Goal: Task Accomplishment & Management: Complete application form

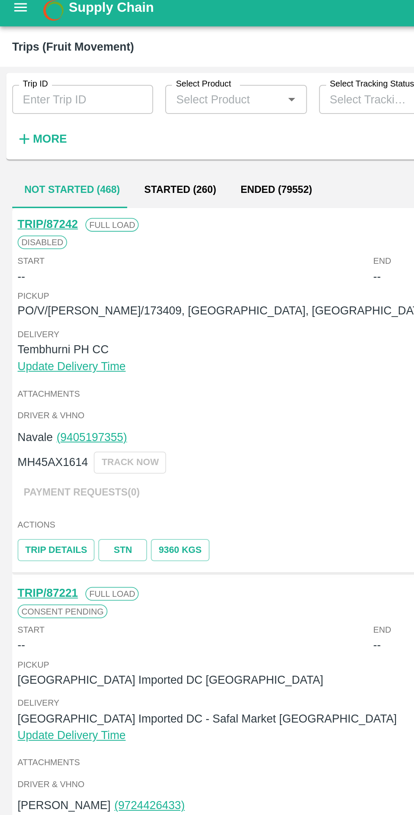
click at [27, 62] on input "Trip ID" at bounding box center [46, 62] width 78 height 16
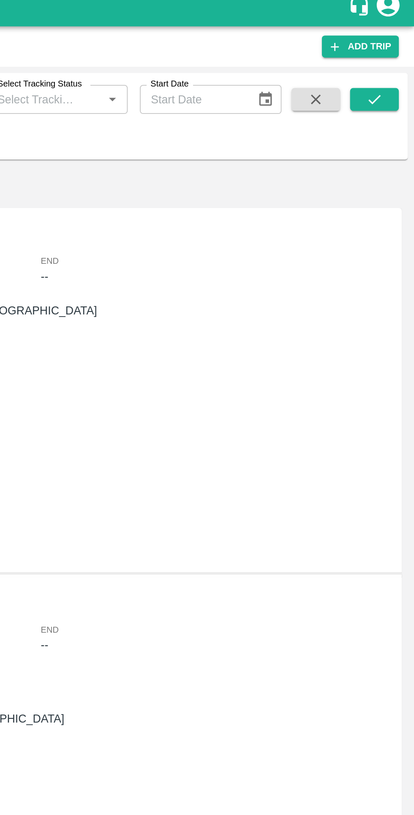
type input "86612"
click at [392, 60] on icon "submit" at bounding box center [391, 61] width 9 height 9
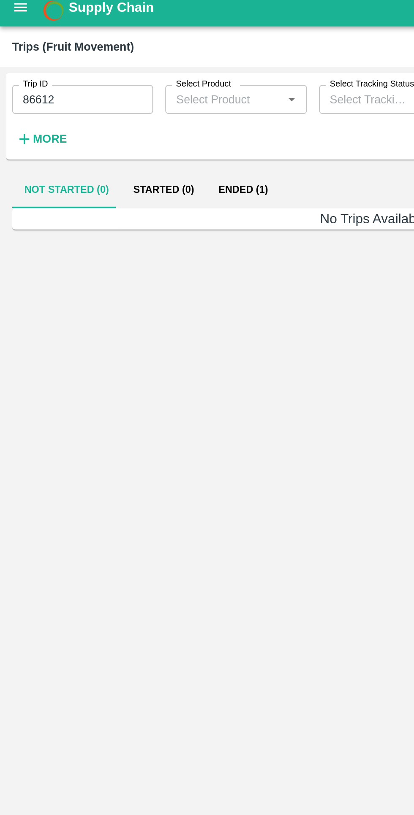
click at [132, 106] on button "Ended (1)" at bounding box center [134, 112] width 41 height 20
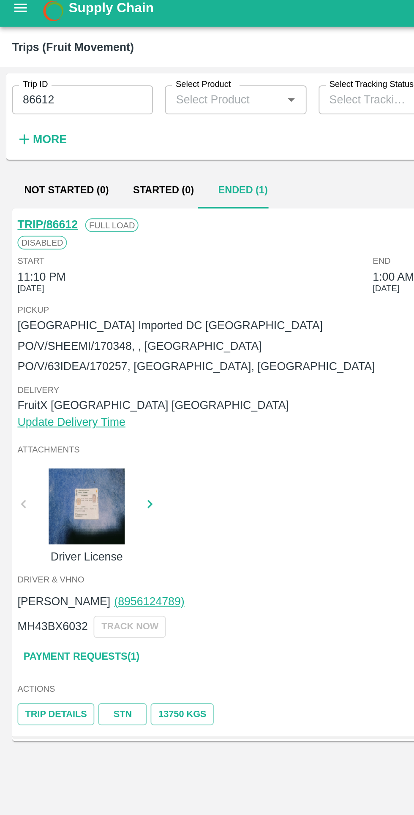
click at [72, 374] on link "Payment Requests( 1 )" at bounding box center [45, 371] width 71 height 15
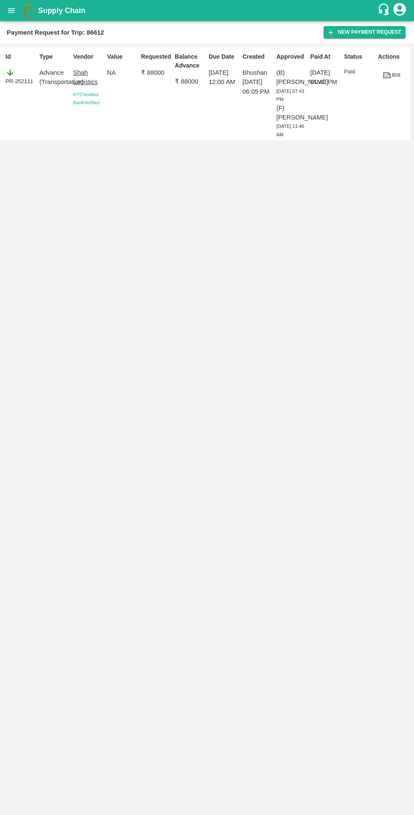
click at [347, 35] on button "New Payment Request" at bounding box center [364, 32] width 82 height 12
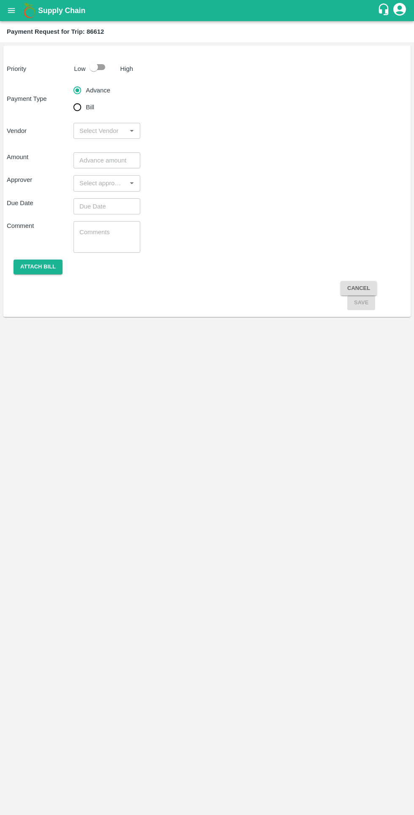
click at [77, 111] on input "Bill" at bounding box center [77, 107] width 17 height 17
radio input "true"
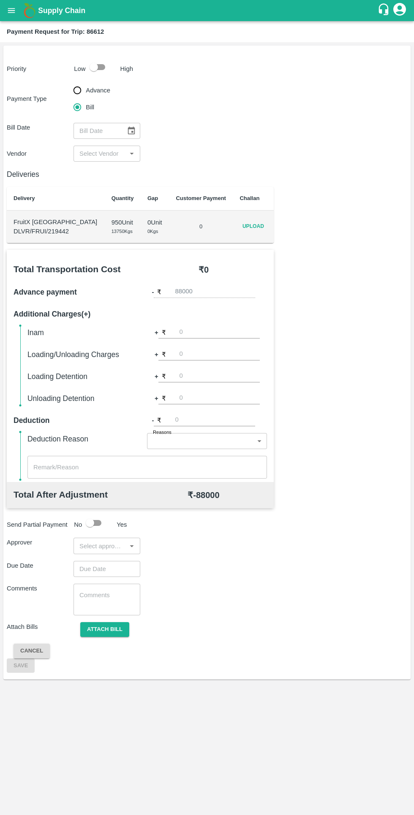
click at [246, 226] on span "Upload" at bounding box center [252, 226] width 27 height 12
click at [0, 0] on input "Upload" at bounding box center [0, 0] width 0 height 0
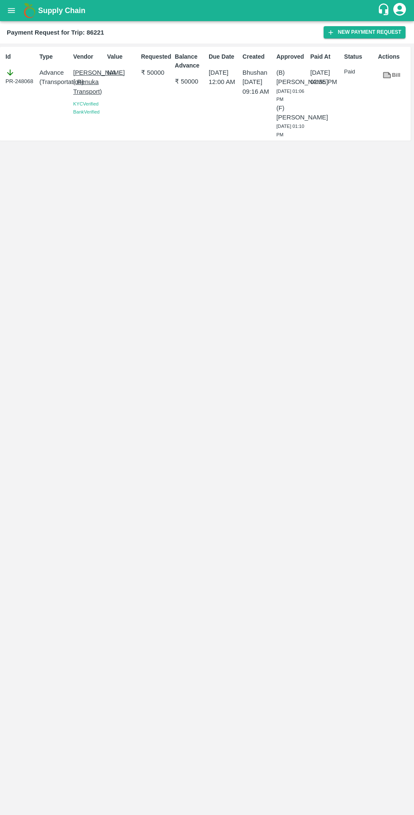
click at [385, 78] on icon at bounding box center [387, 75] width 8 height 6
click at [343, 34] on button "New Payment Request" at bounding box center [364, 32] width 82 height 12
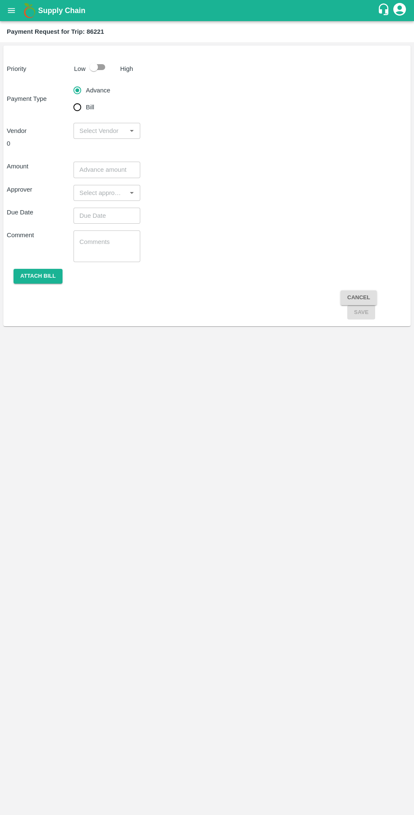
click at [108, 68] on input "checkbox" at bounding box center [94, 67] width 48 height 16
checkbox input "true"
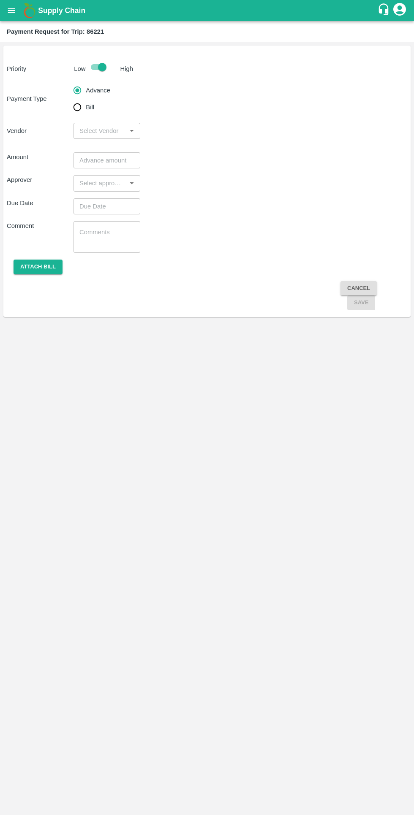
click at [72, 115] on input "Bill" at bounding box center [77, 107] width 17 height 17
radio input "true"
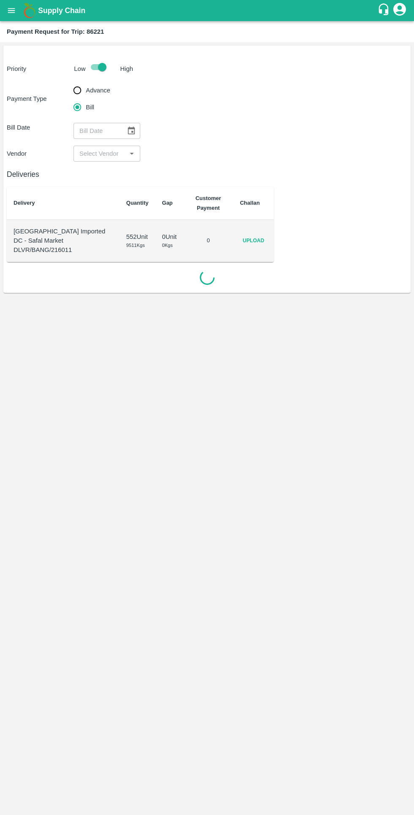
click at [135, 131] on icon "Choose date" at bounding box center [131, 130] width 9 height 9
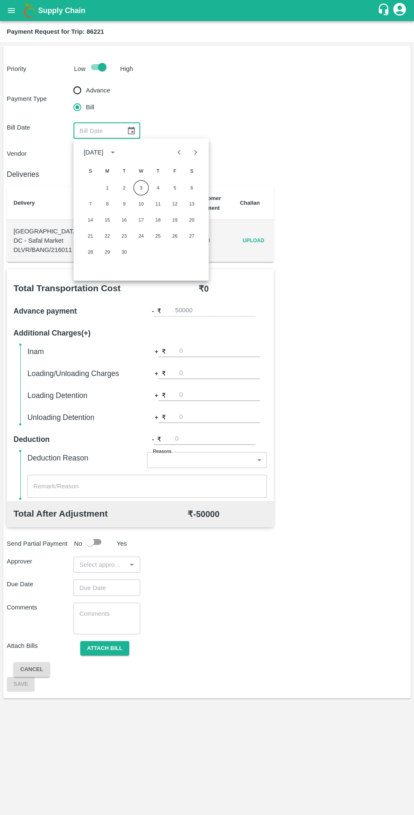
click at [179, 152] on icon "Previous month" at bounding box center [178, 152] width 9 height 9
click at [160, 235] on button "21" at bounding box center [157, 235] width 15 height 15
type input "21/08/2025"
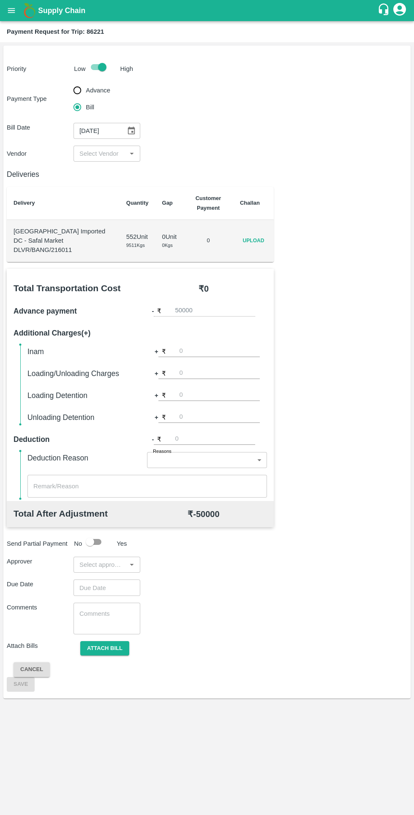
click at [117, 157] on input "input" at bounding box center [100, 153] width 48 height 11
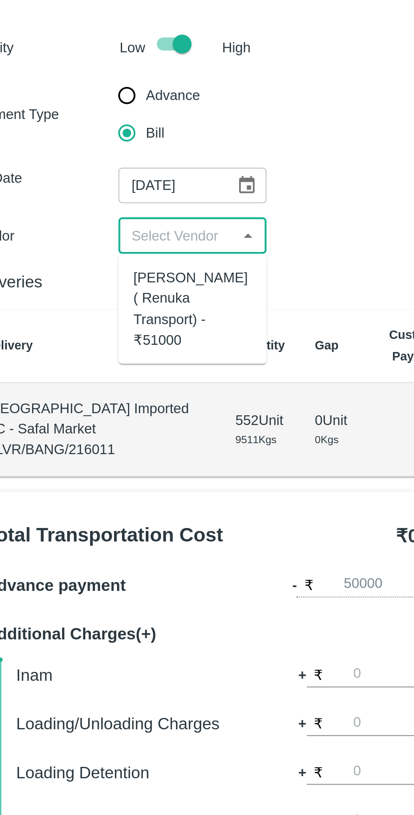
click at [103, 184] on div "Harish S Shinde ( Renuka Transport) - ₹51000" at bounding box center [106, 187] width 53 height 38
type input "Harish S Shinde ( Renuka Transport) - ₹51000"
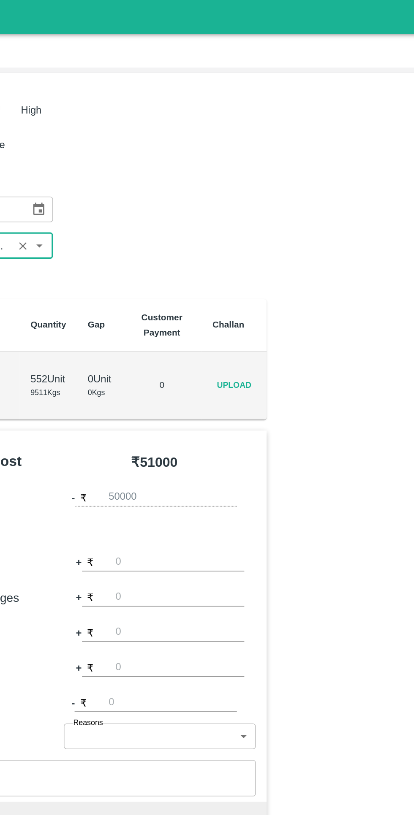
click at [252, 238] on span "Upload" at bounding box center [253, 241] width 27 height 12
click at [0, 0] on input "Upload" at bounding box center [0, 0] width 0 height 0
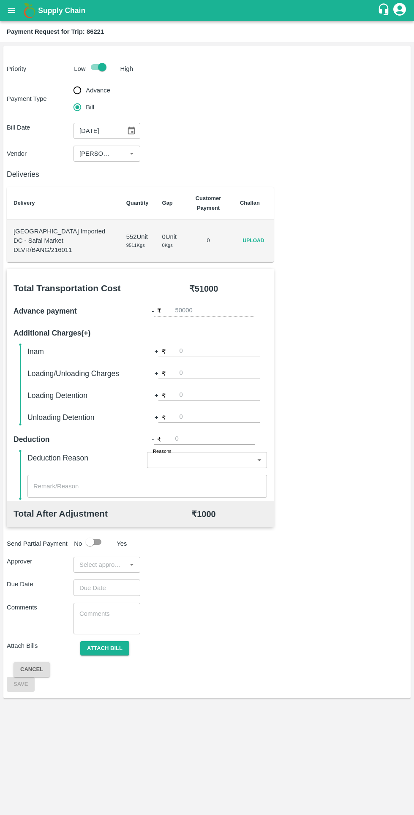
click at [98, 562] on input "input" at bounding box center [100, 564] width 48 height 11
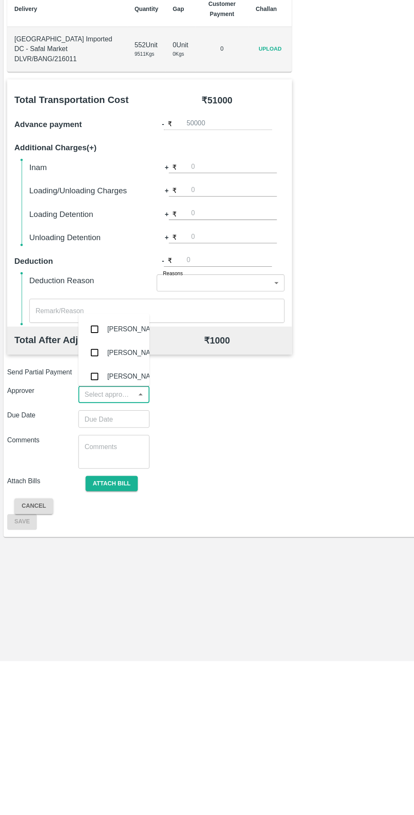
click at [204, 350] on input "number" at bounding box center [219, 351] width 80 height 11
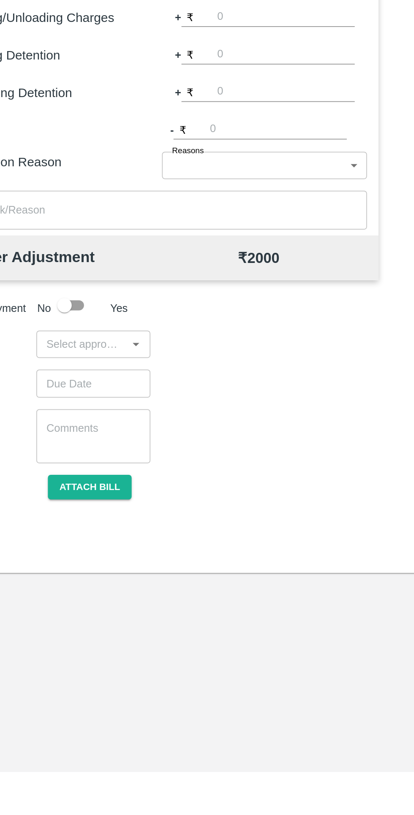
type input "1000"
click at [104, 567] on input "input" at bounding box center [100, 564] width 48 height 11
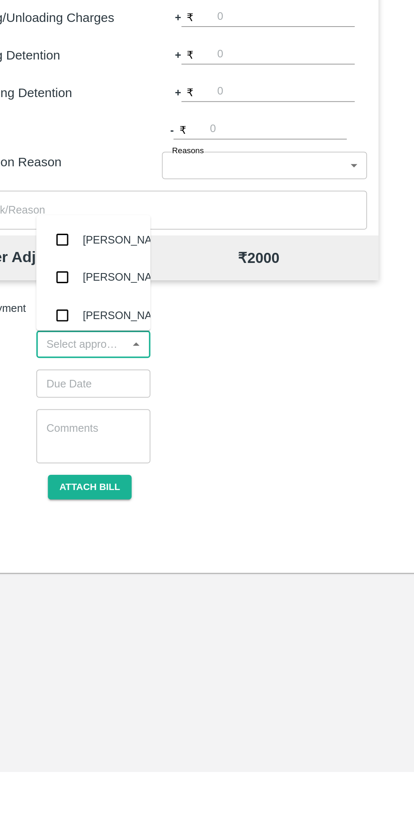
type input "w"
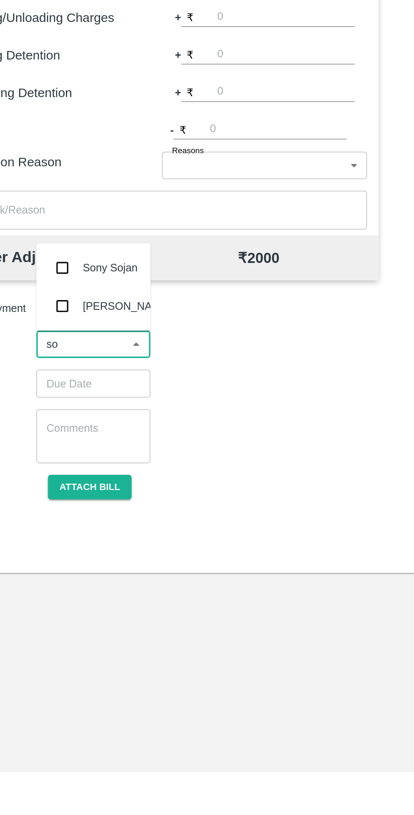
type input "son"
click at [95, 545] on input "checkbox" at bounding box center [88, 542] width 17 height 17
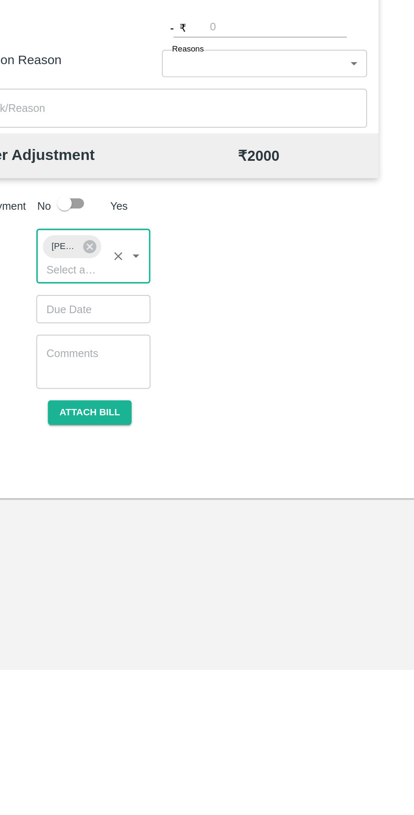
click at [92, 603] on input "Choose date" at bounding box center [103, 604] width 61 height 16
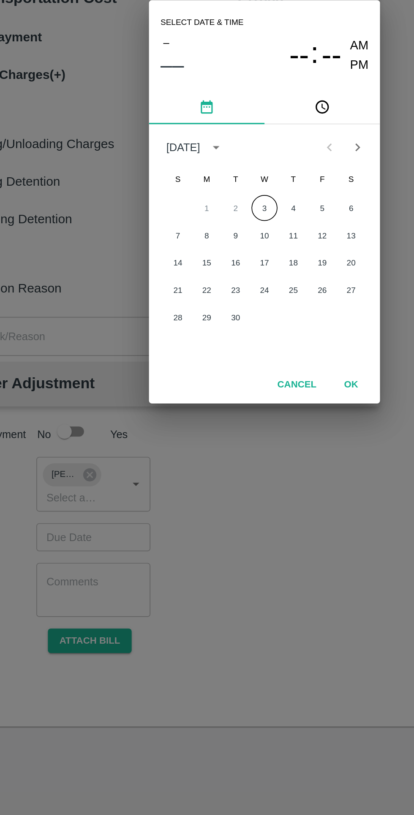
click at [205, 405] on button "3" at bounding box center [206, 411] width 15 height 15
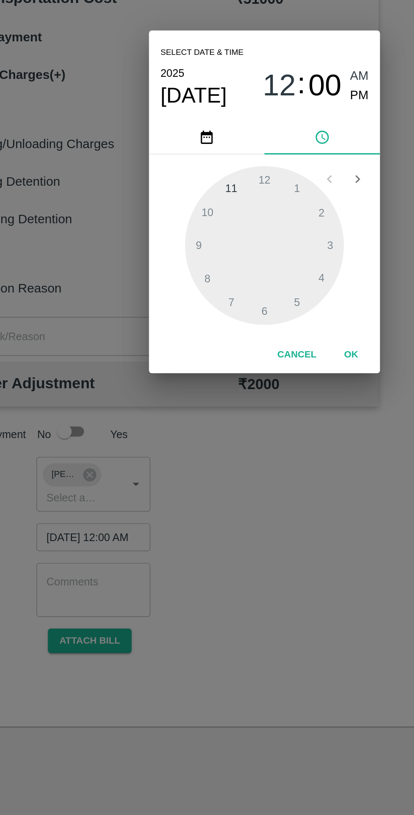
click at [234, 501] on button "Cancel" at bounding box center [226, 497] width 30 height 15
type input "DD/MM/YYYY hh:mm aa"
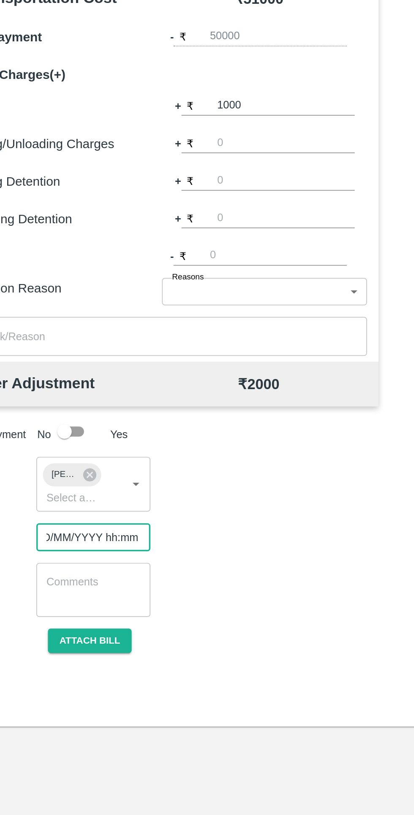
click at [87, 603] on input "DD/MM/YYYY hh:mm aa" at bounding box center [103, 604] width 61 height 16
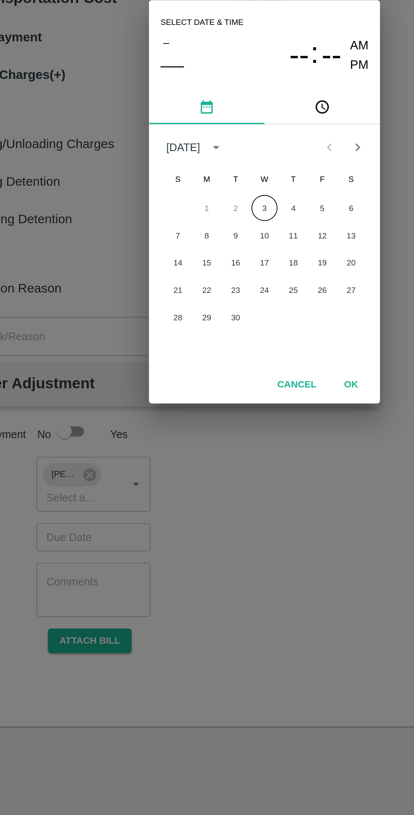
scroll to position [0, 0]
click at [207, 411] on button "3" at bounding box center [206, 411] width 15 height 15
type input "03/09/2025 12:00 AM"
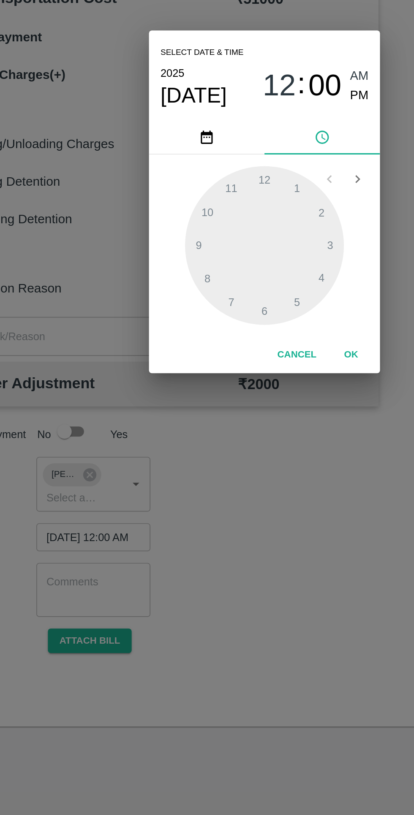
click at [258, 497] on button "OK" at bounding box center [257, 497] width 27 height 15
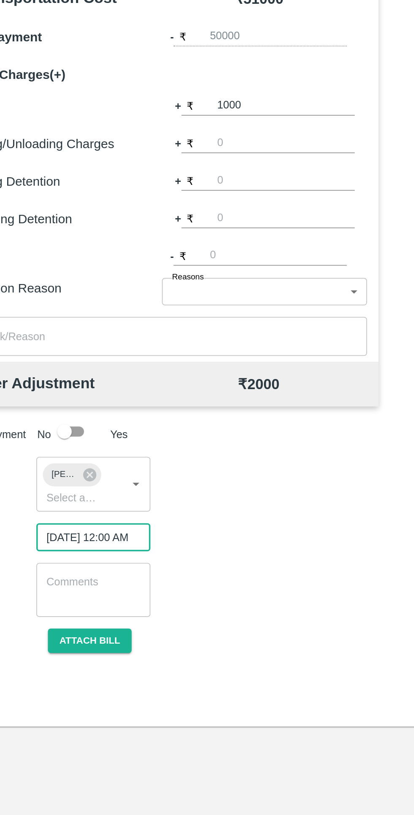
scroll to position [0, 7]
click at [101, 665] on button "Attach bill" at bounding box center [104, 664] width 49 height 15
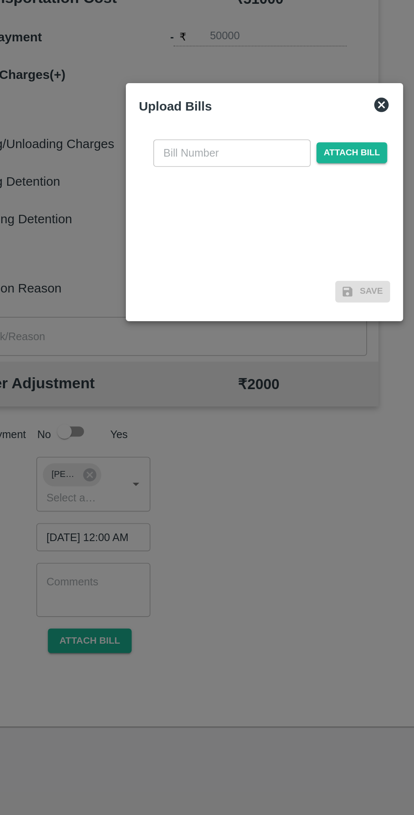
scroll to position [0, 0]
click at [194, 377] on input "text" at bounding box center [188, 379] width 92 height 16
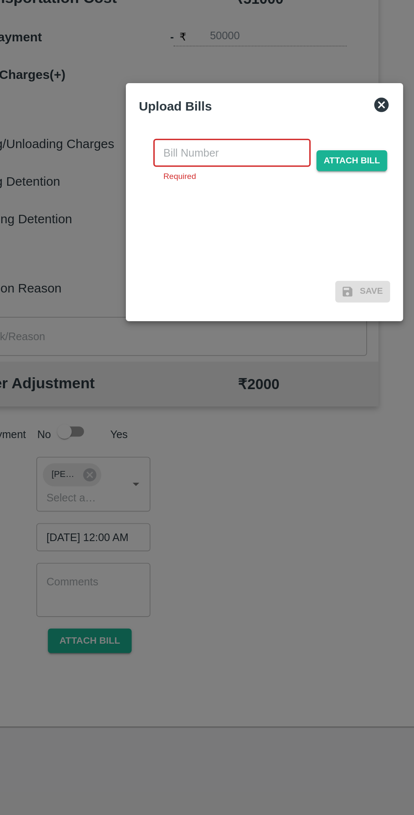
click at [178, 380] on input "text" at bounding box center [188, 379] width 92 height 16
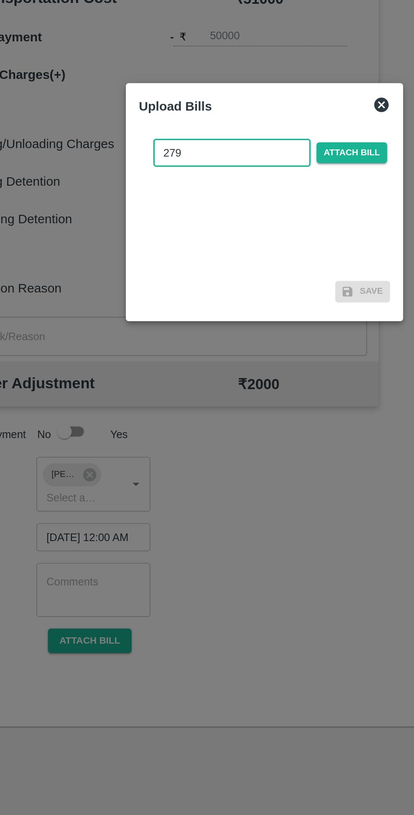
type input "279"
click at [260, 379] on span "Attach bill" at bounding box center [257, 379] width 41 height 12
click at [0, 0] on input "Attach bill" at bounding box center [0, 0] width 0 height 0
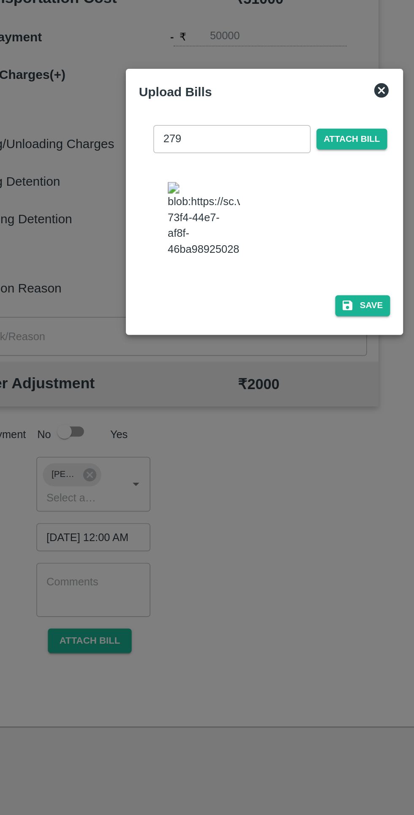
click at [167, 440] on img at bounding box center [171, 418] width 42 height 44
click at [262, 474] on button "Save" at bounding box center [264, 468] width 32 height 12
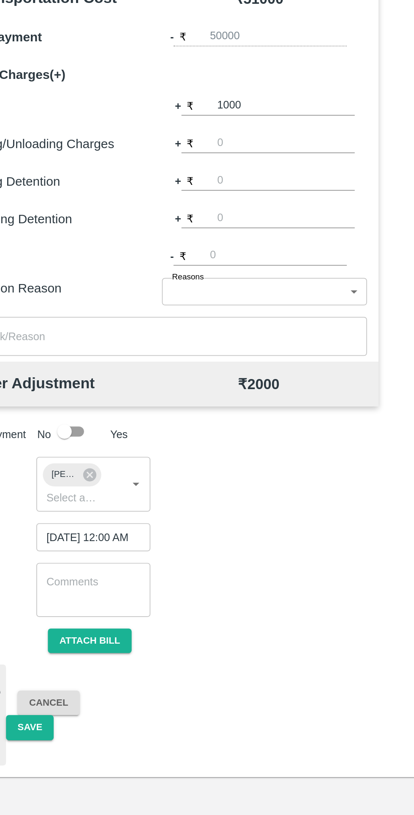
click at [76, 723] on button "Save" at bounding box center [70, 715] width 28 height 15
